Goal: Information Seeking & Learning: Understand process/instructions

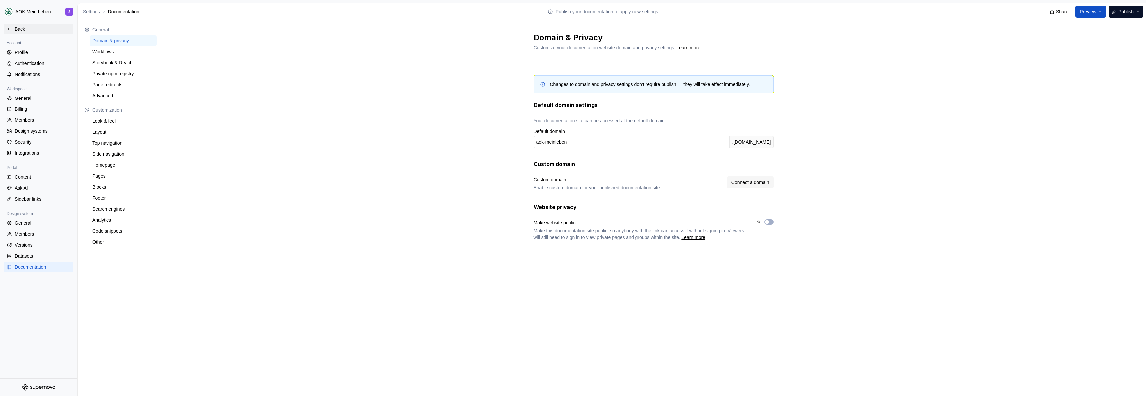
click at [15, 30] on div "Back" at bounding box center [43, 29] width 56 height 7
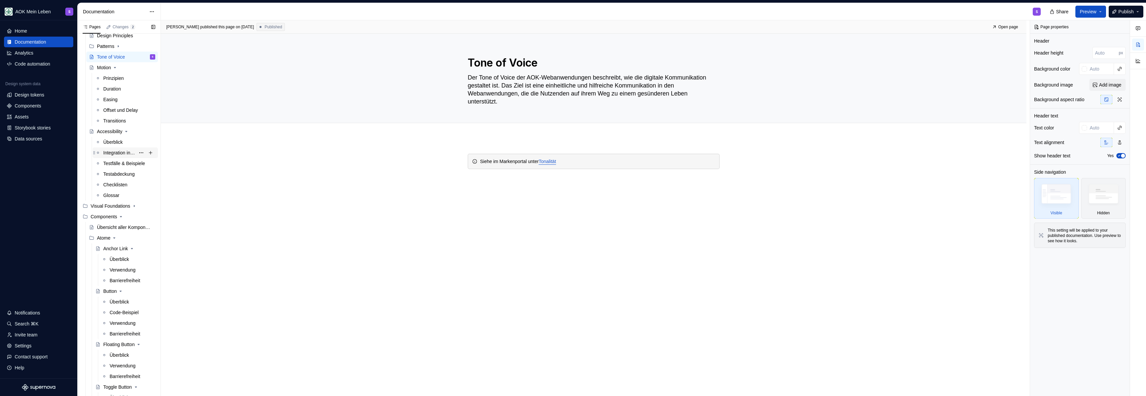
scroll to position [156, 0]
click at [124, 271] on div "Überblick" at bounding box center [119, 270] width 19 height 7
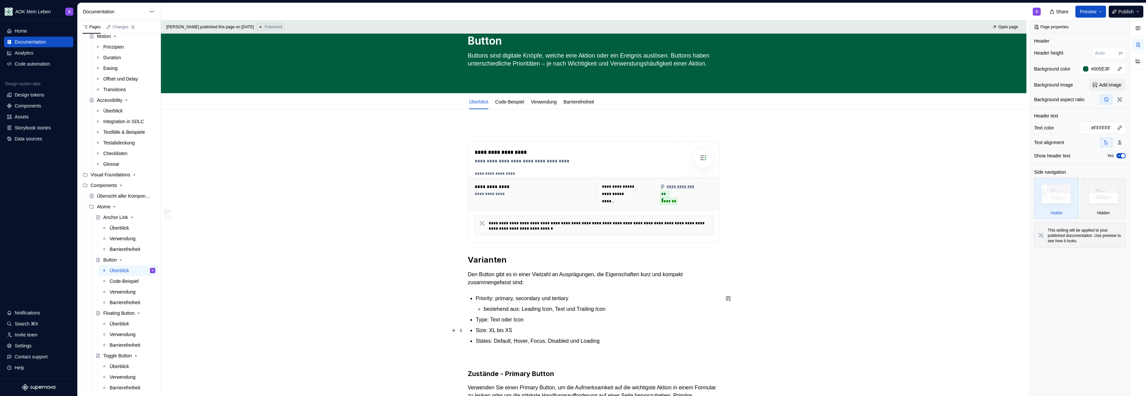
scroll to position [24, 0]
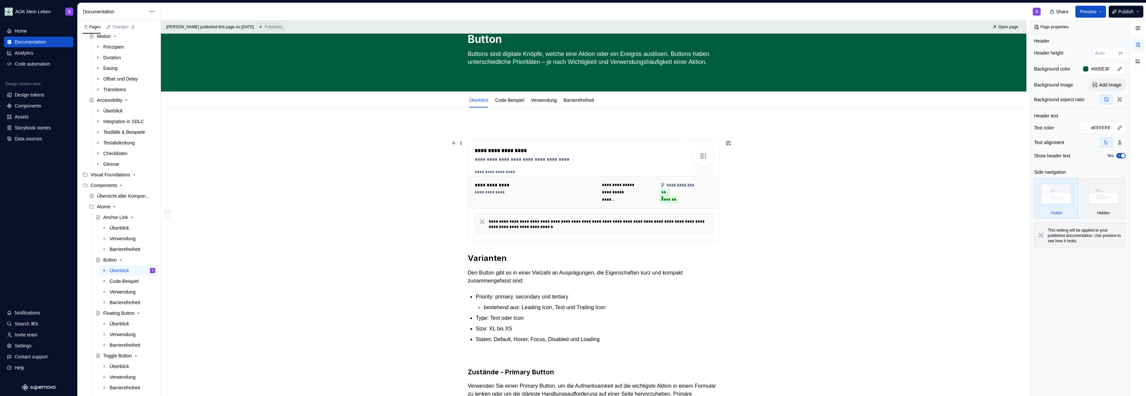
click at [552, 159] on div "**********" at bounding box center [572, 159] width 194 height 7
type textarea "*"
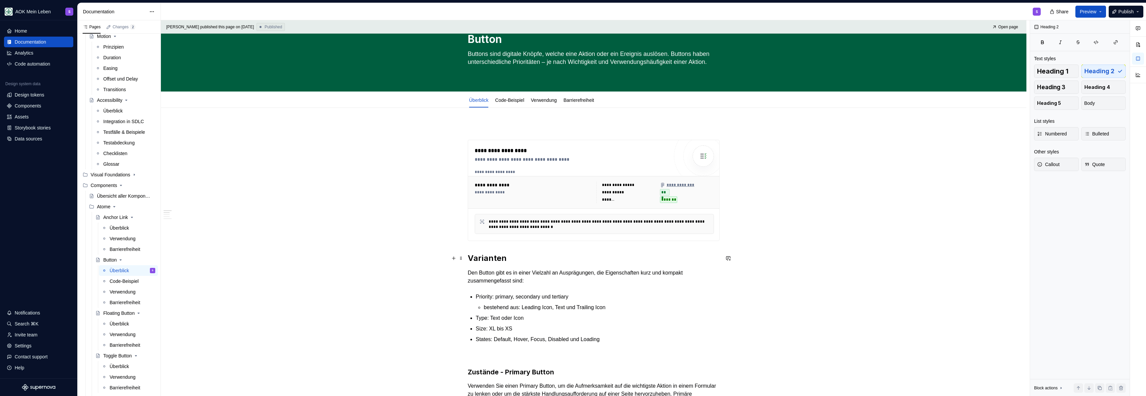
click at [472, 257] on h2 "Varianten" at bounding box center [594, 258] width 252 height 11
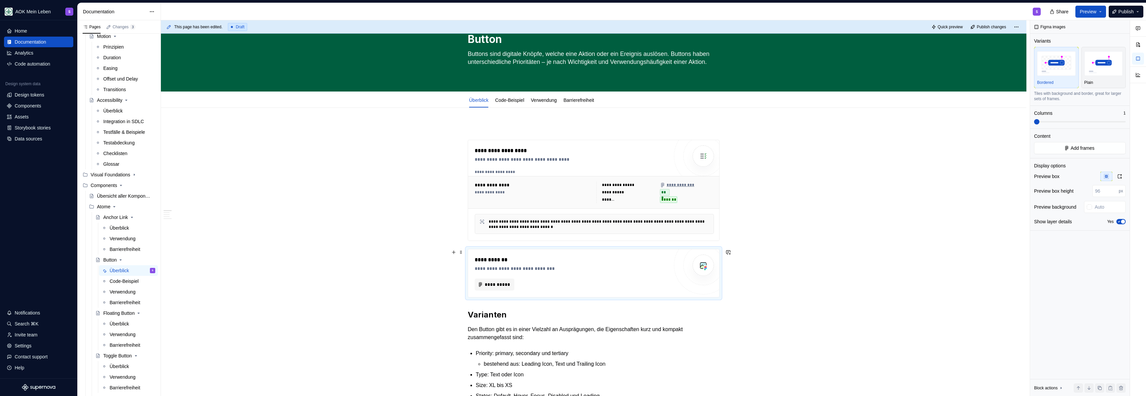
click at [549, 269] on div "**********" at bounding box center [572, 268] width 194 height 7
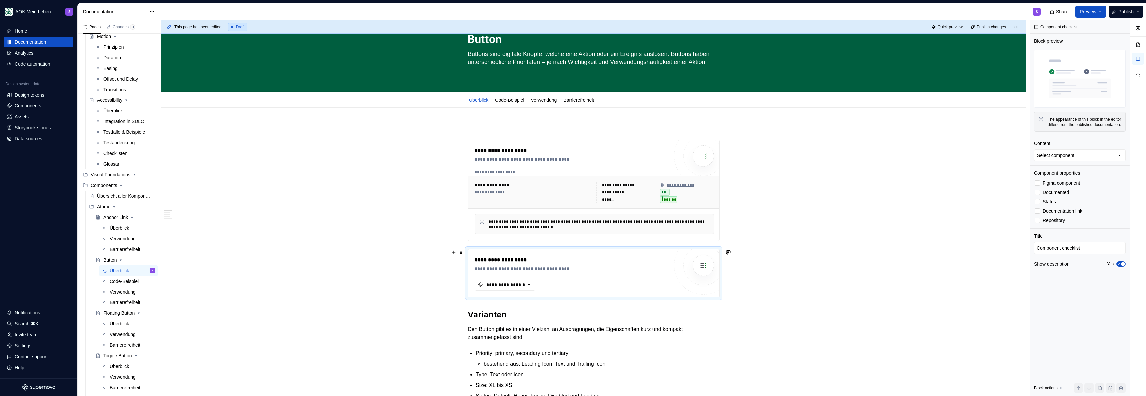
click at [597, 268] on div "**********" at bounding box center [572, 268] width 194 height 7
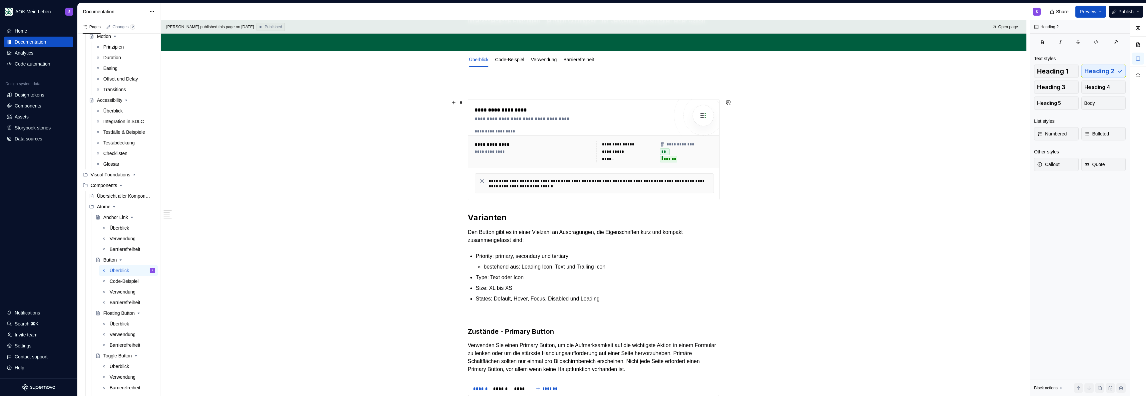
scroll to position [70, 0]
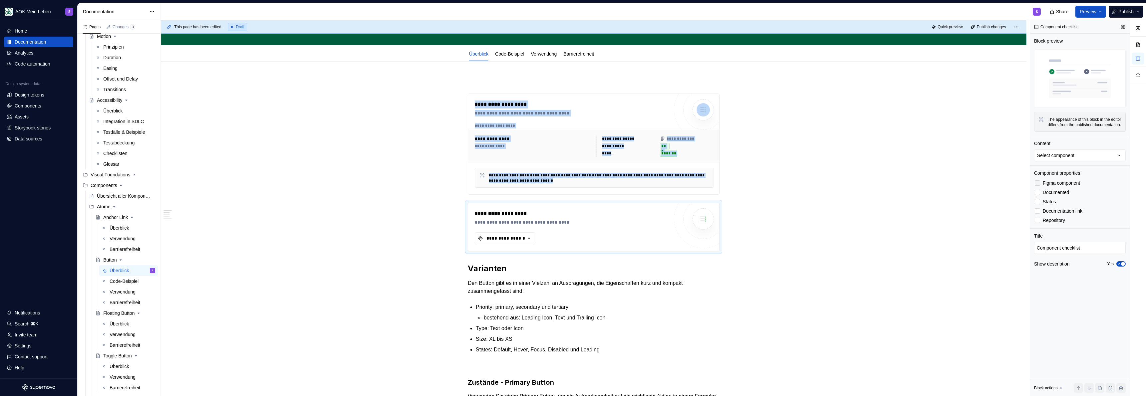
click at [1053, 186] on span "Figma component" at bounding box center [1061, 183] width 37 height 5
click at [1049, 186] on span "Figma component" at bounding box center [1061, 183] width 37 height 5
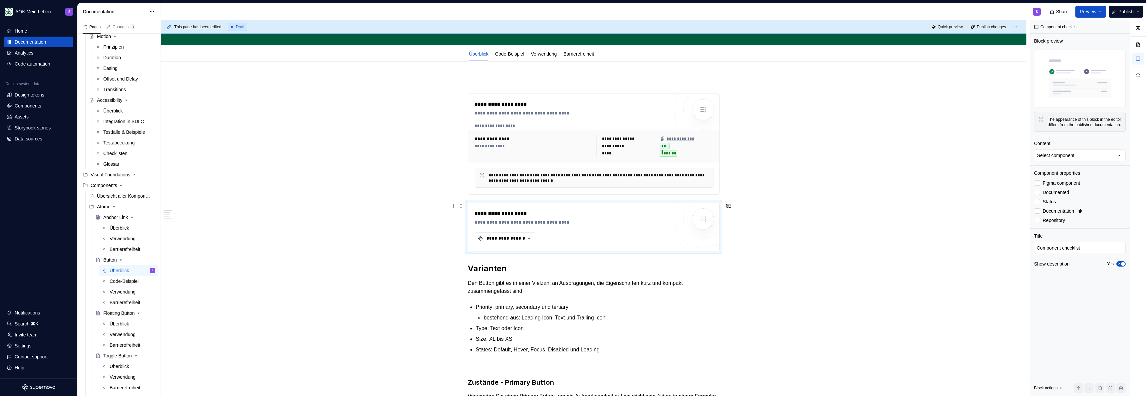
click at [641, 212] on div "**********" at bounding box center [572, 214] width 194 height 8
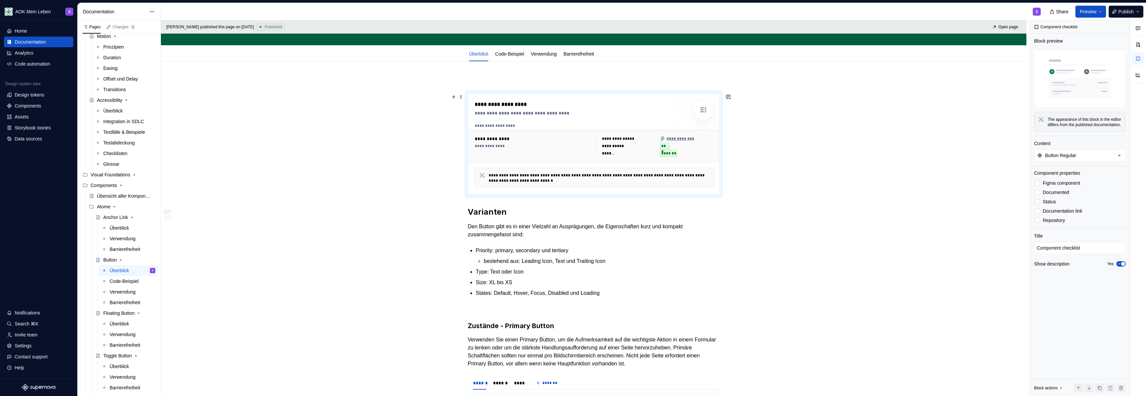
click at [601, 160] on div "**********" at bounding box center [594, 146] width 252 height 33
click at [470, 214] on h2 "Varianten" at bounding box center [594, 212] width 252 height 11
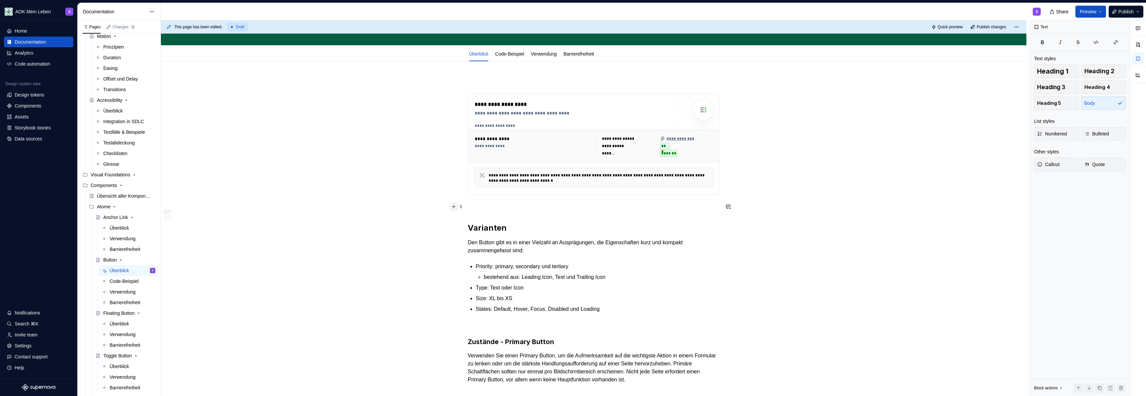
click at [454, 207] on button "button" at bounding box center [453, 206] width 9 height 9
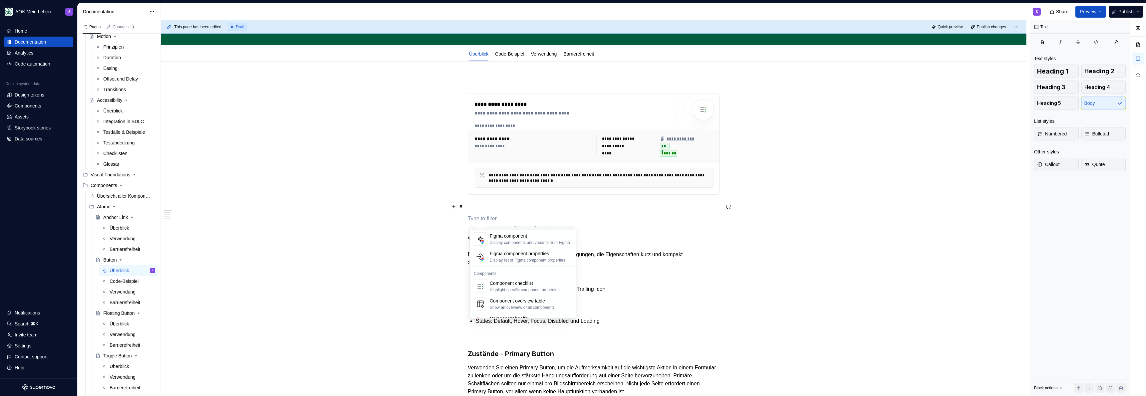
scroll to position [663, 0]
click at [509, 290] on div "Component overview table" at bounding box center [522, 287] width 65 height 7
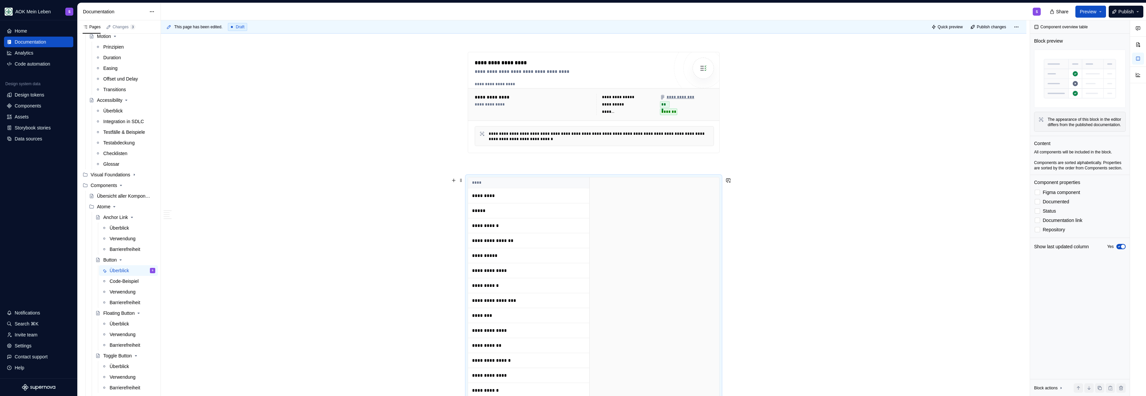
scroll to position [112, 0]
click at [502, 163] on p at bounding box center [594, 165] width 252 height 8
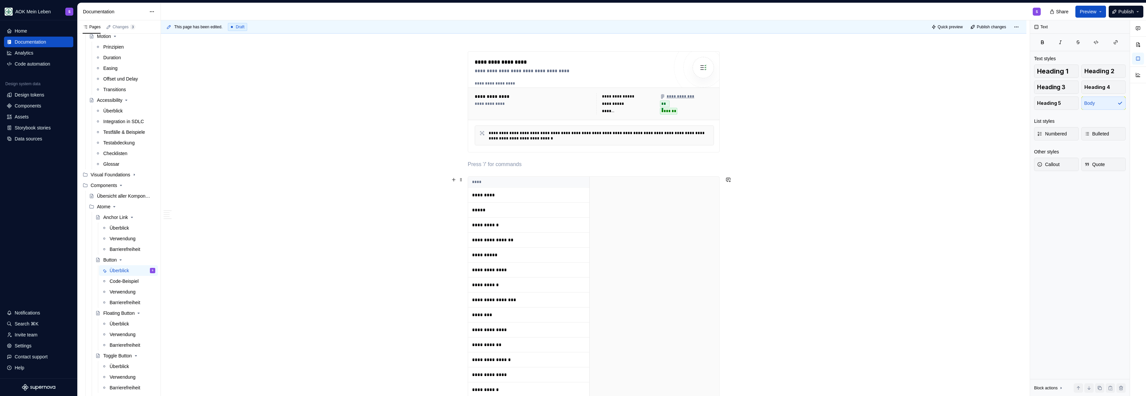
click at [500, 209] on p "*****" at bounding box center [513, 210] width 83 height 7
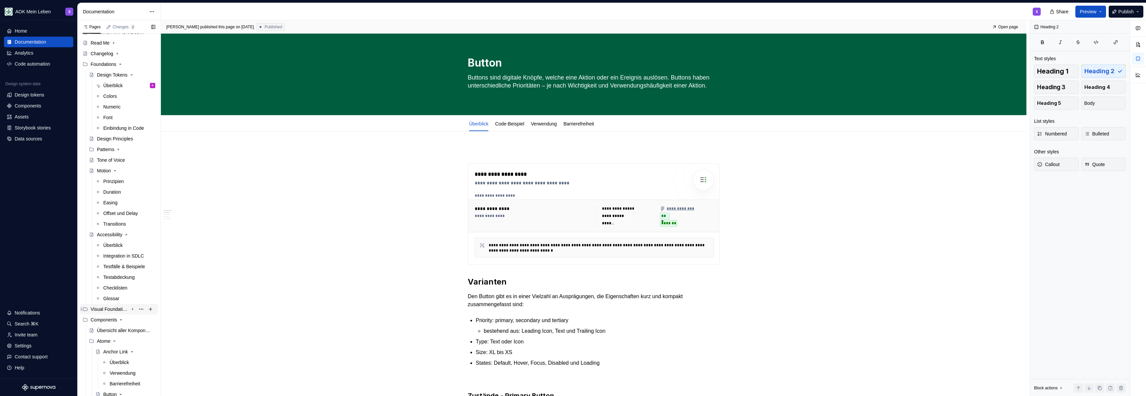
scroll to position [0, 0]
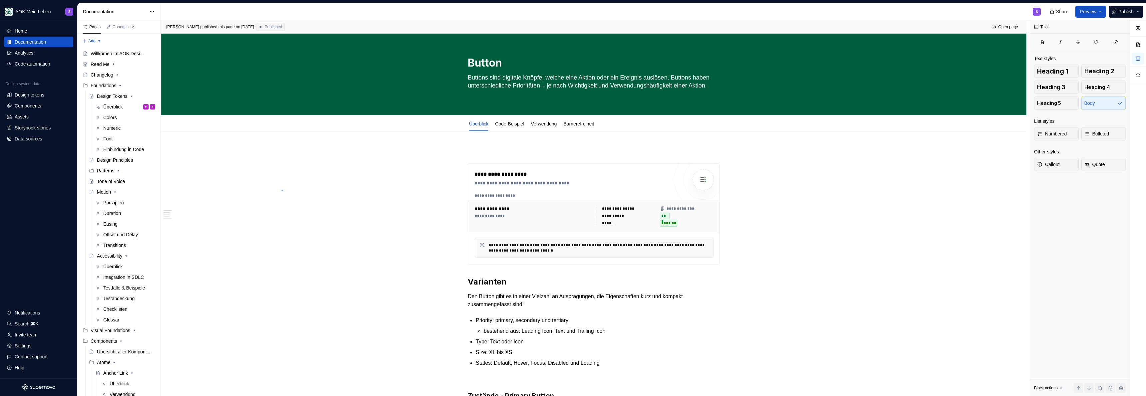
click at [281, 190] on div "**********" at bounding box center [595, 208] width 869 height 376
type textarea "*"
click at [20, 346] on div "Settings" at bounding box center [23, 346] width 17 height 7
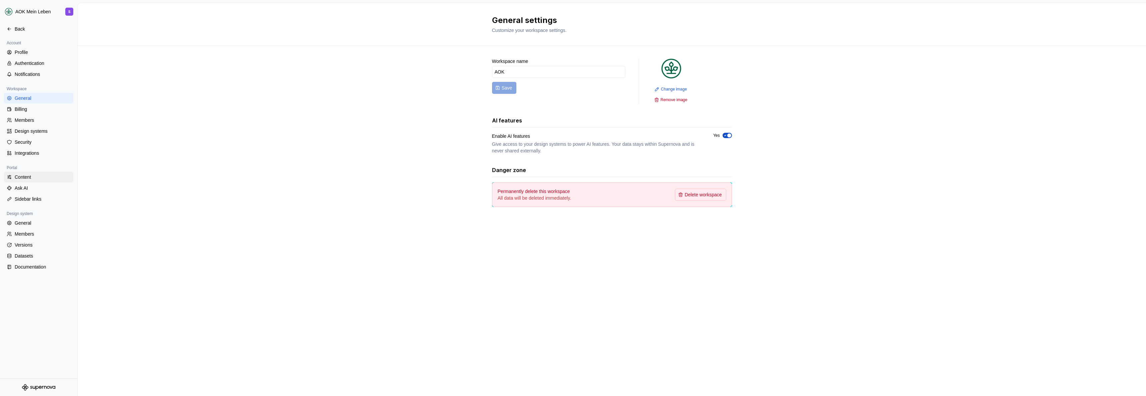
click at [25, 179] on div "Content" at bounding box center [43, 177] width 56 height 7
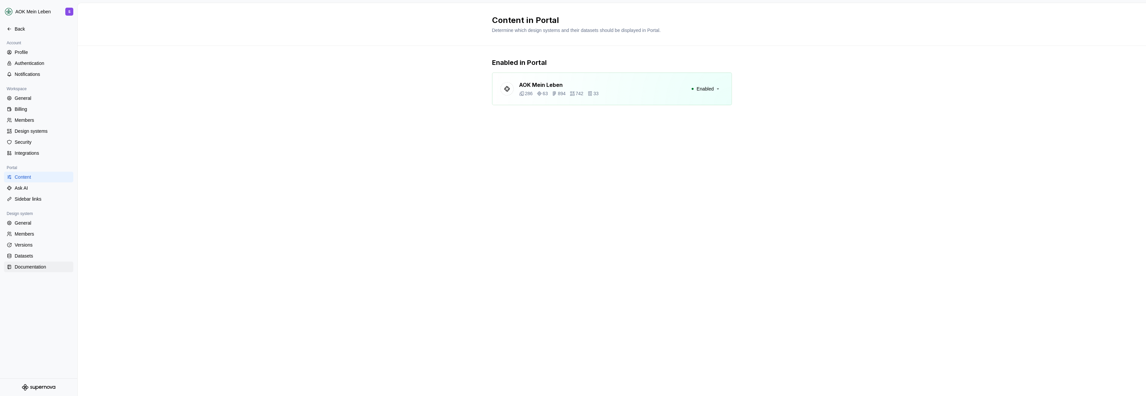
click at [40, 269] on div "Documentation" at bounding box center [43, 267] width 56 height 7
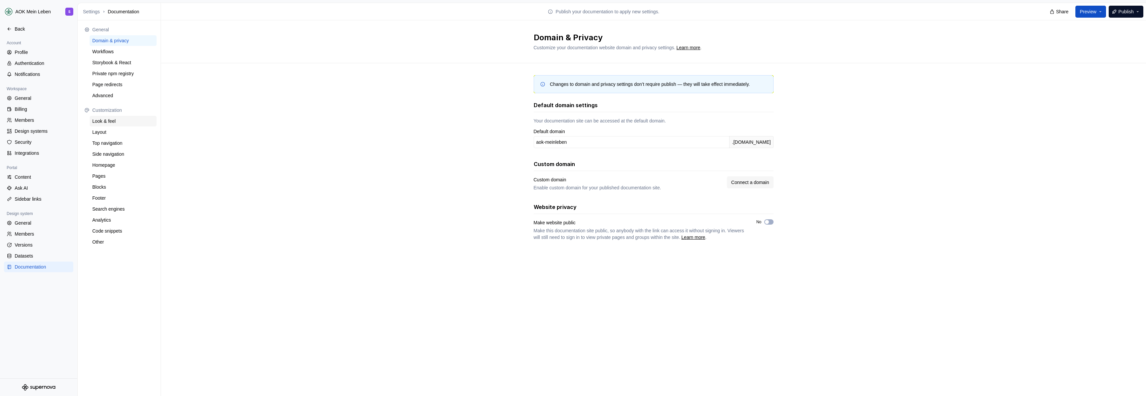
click at [105, 126] on div "Look & feel" at bounding box center [123, 121] width 67 height 11
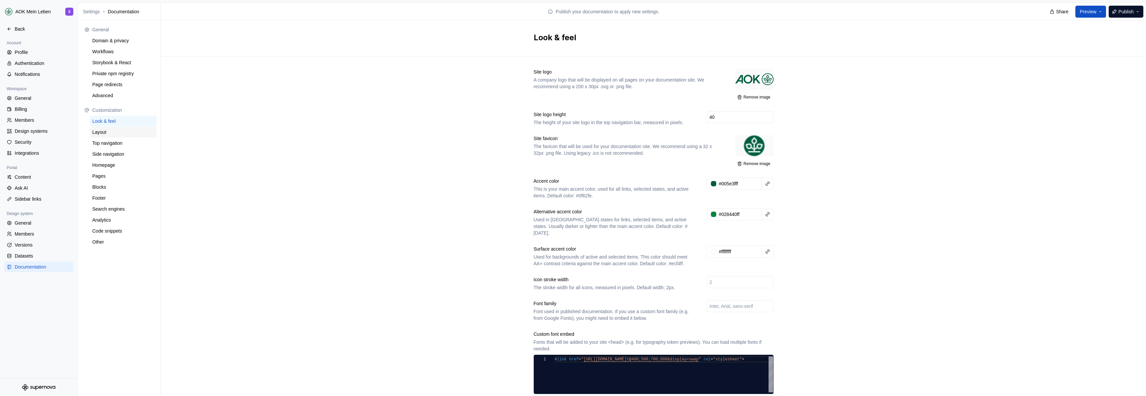
click at [118, 132] on div "Layout" at bounding box center [123, 132] width 62 height 7
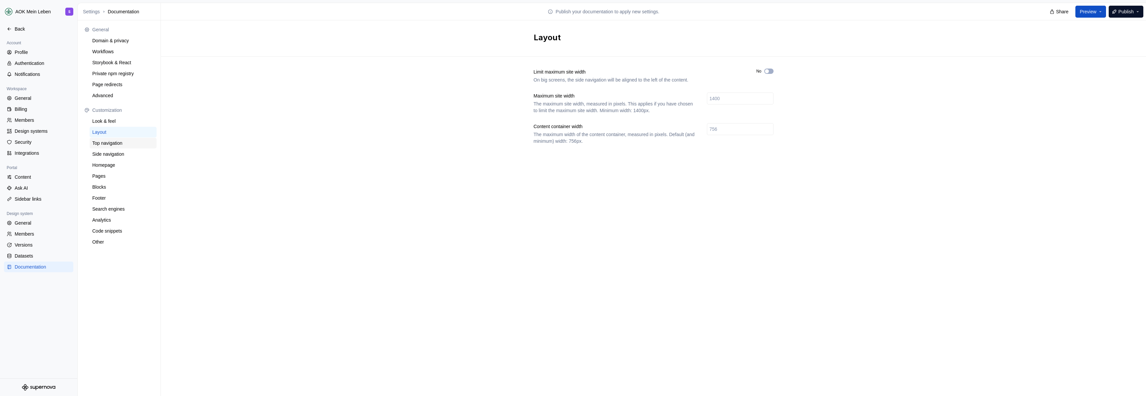
click at [108, 143] on div "Top navigation" at bounding box center [123, 143] width 62 height 7
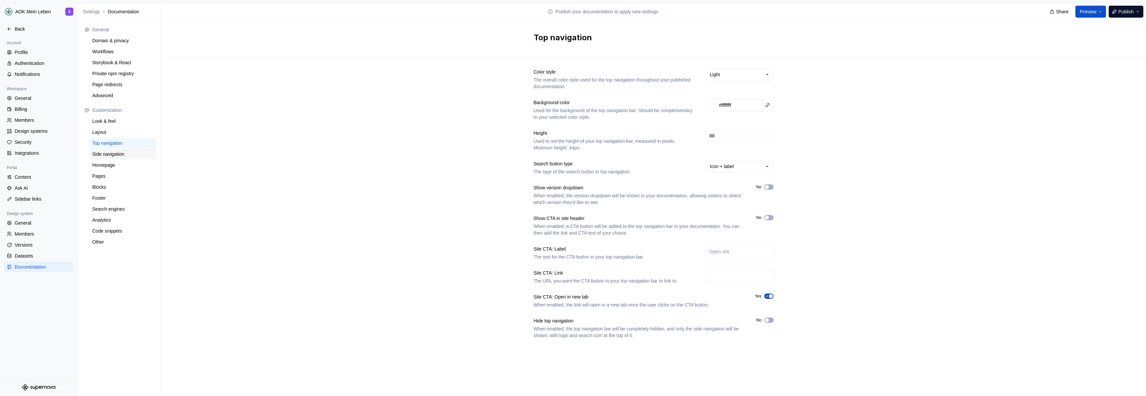
click at [111, 157] on div "Side navigation" at bounding box center [123, 154] width 62 height 7
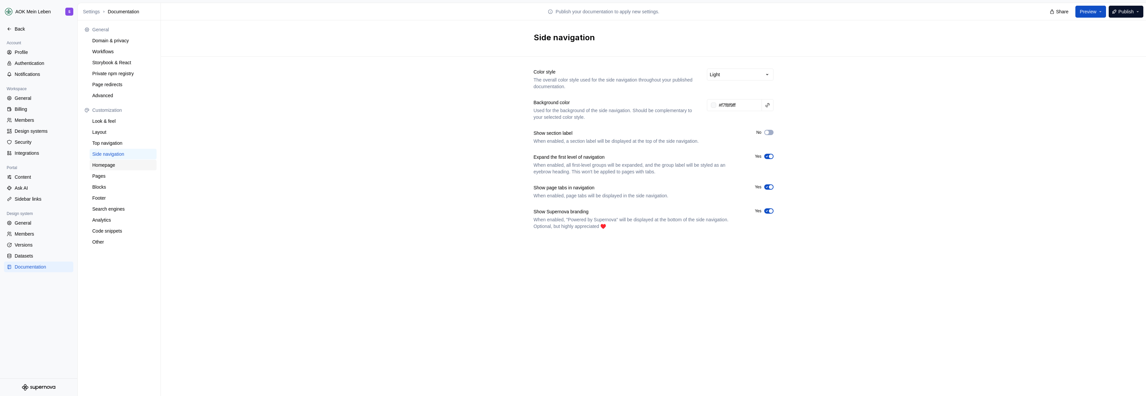
click at [106, 164] on div "Homepage" at bounding box center [123, 165] width 62 height 7
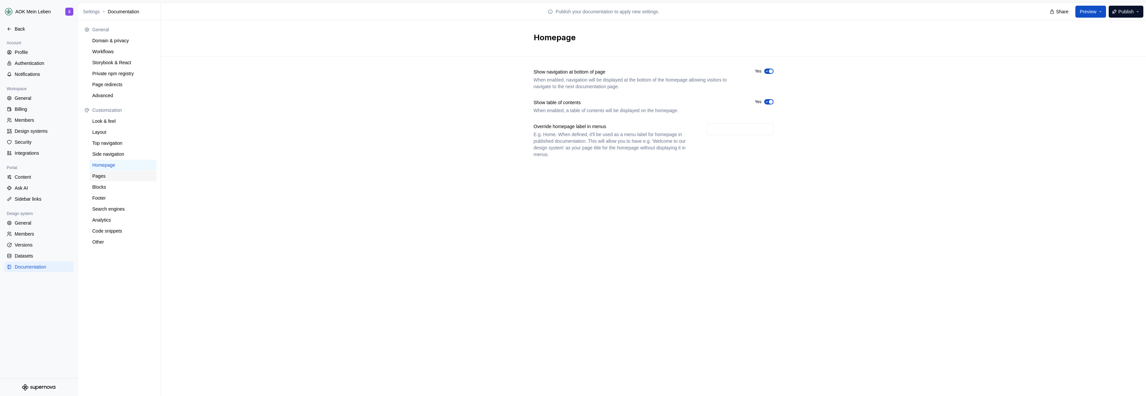
click at [107, 176] on div "Pages" at bounding box center [123, 176] width 62 height 7
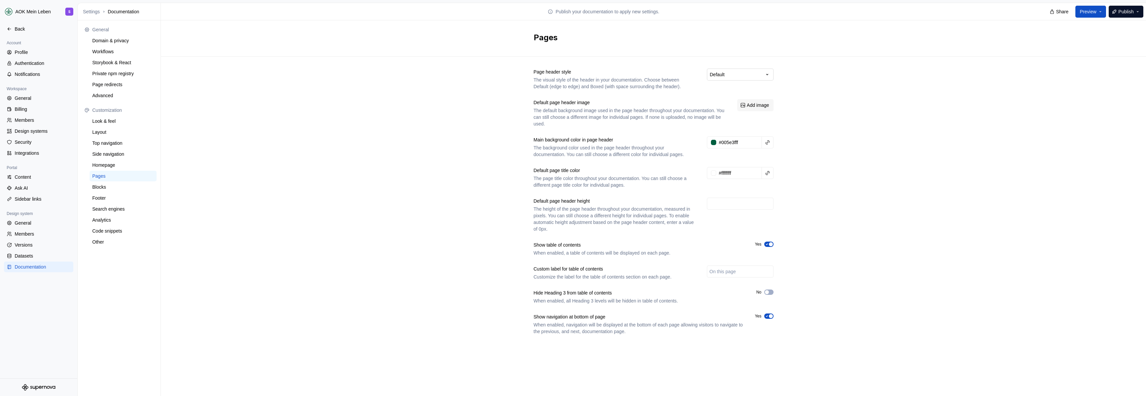
click at [743, 77] on html "AOK Mein Leben S Back Account Profile Authentication Notifications Workspace Ge…" at bounding box center [573, 198] width 1146 height 396
click at [753, 74] on html "AOK Mein Leben S Back Account Profile Authentication Notifications Workspace Ge…" at bounding box center [573, 198] width 1146 height 396
click at [430, 196] on div "Page header style The visual style of the header in your documentation. Choose …" at bounding box center [653, 209] width 985 height 304
click at [112, 187] on div "Blocks" at bounding box center [123, 187] width 62 height 7
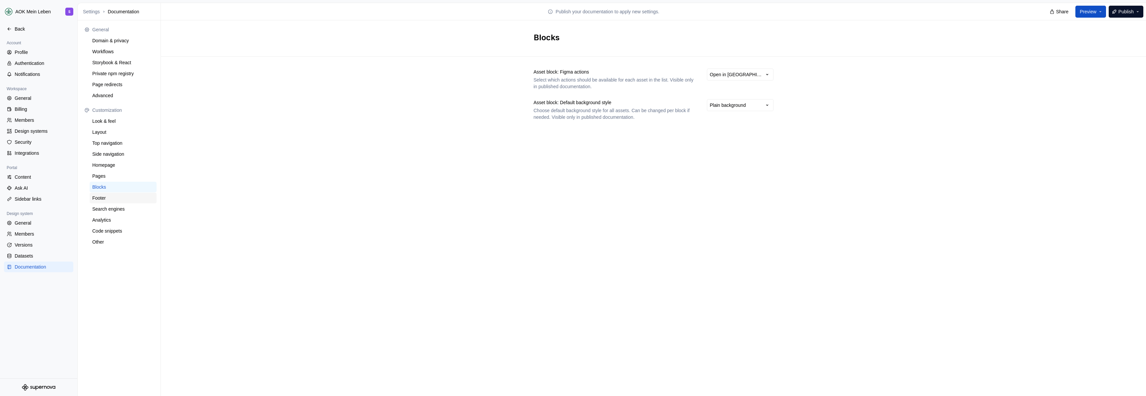
click at [127, 198] on div "Footer" at bounding box center [123, 198] width 62 height 7
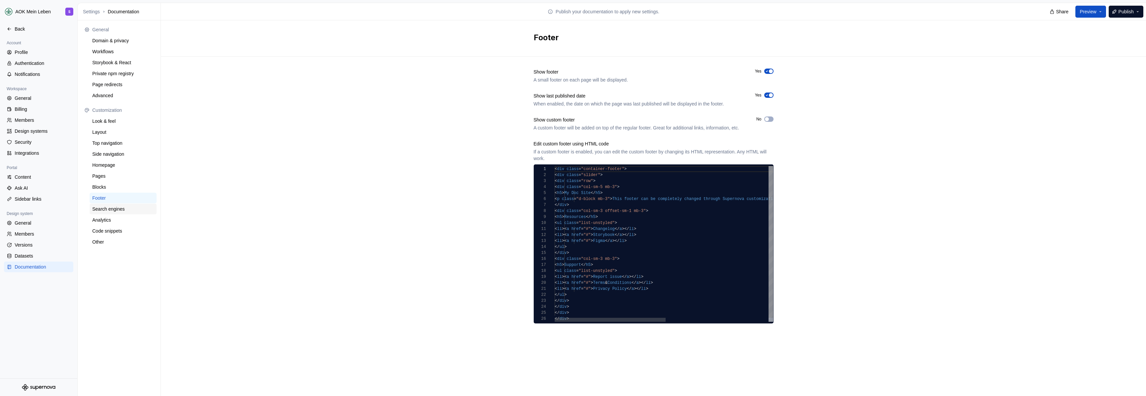
click at [126, 208] on div "Search engines" at bounding box center [123, 209] width 62 height 7
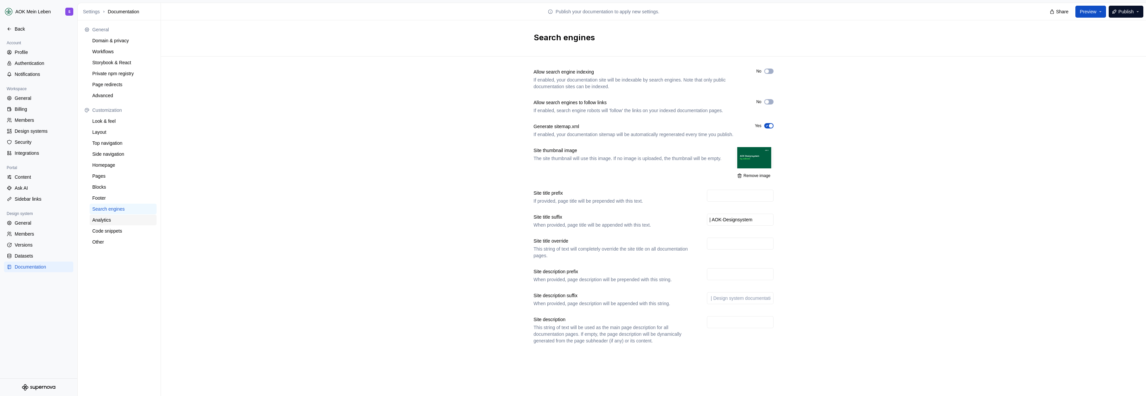
click at [123, 220] on div "Analytics" at bounding box center [123, 220] width 62 height 7
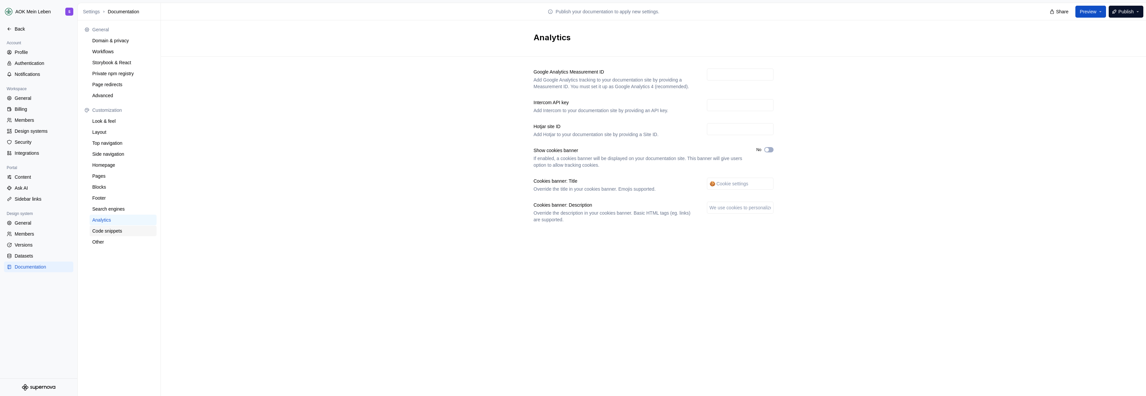
click at [122, 232] on div "Code snippets" at bounding box center [123, 231] width 62 height 7
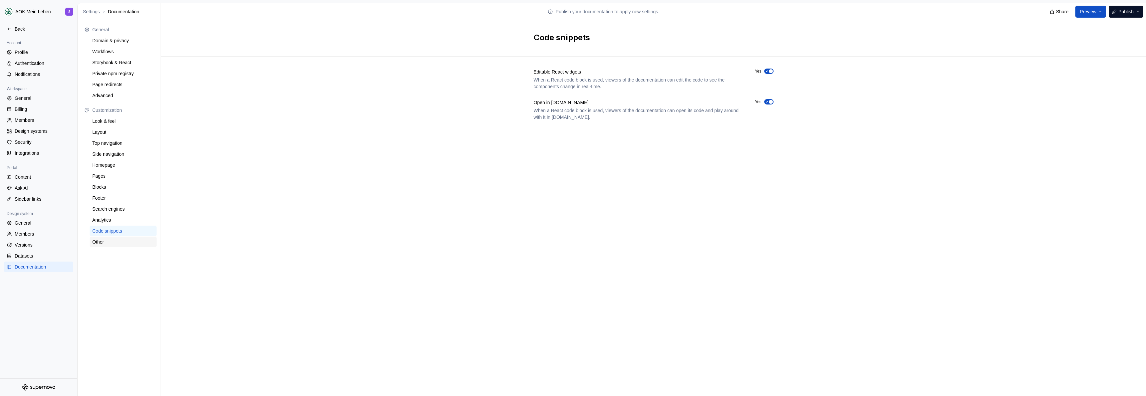
click at [113, 247] on div "Other" at bounding box center [123, 242] width 67 height 11
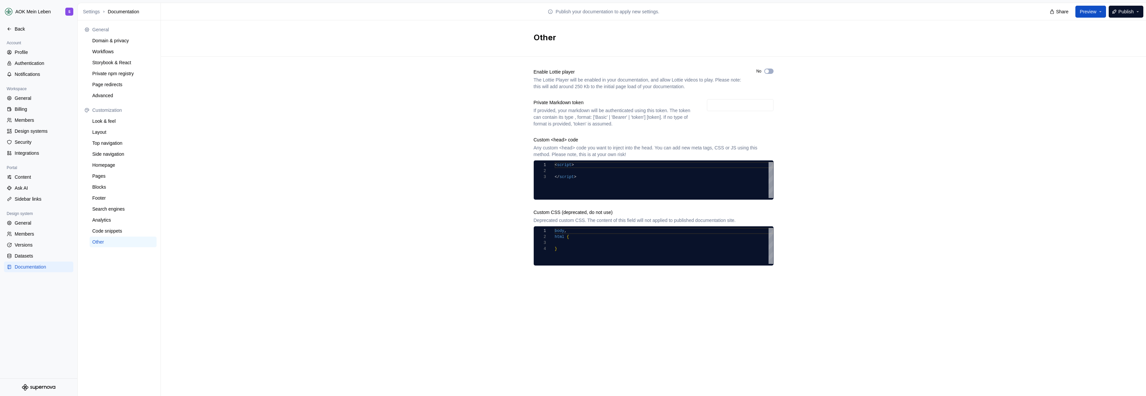
click at [302, 181] on div "Enable Lottie player The Lottie Player will be enabled in your documentation, a…" at bounding box center [653, 174] width 985 height 235
